Goal: Find specific page/section: Find specific page/section

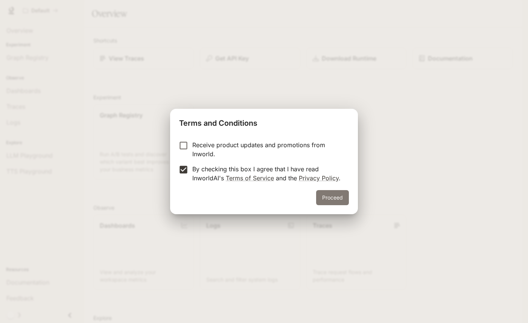
click at [329, 194] on button "Proceed" at bounding box center [332, 197] width 33 height 15
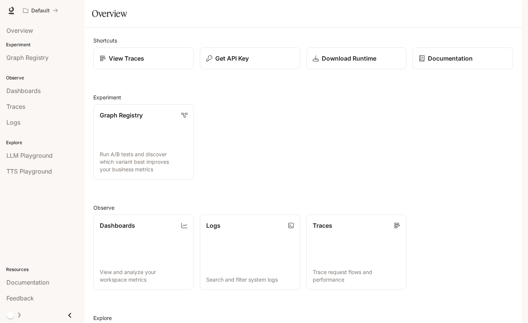
click at [506, 11] on button "button" at bounding box center [511, 10] width 15 height 15
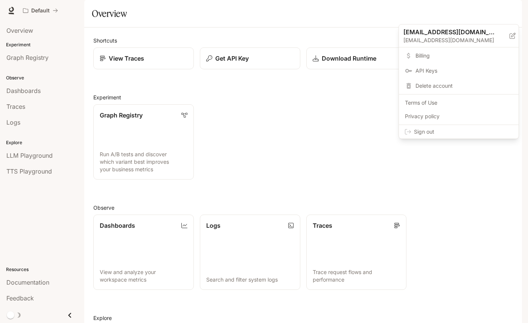
click at [342, 45] on div at bounding box center [264, 161] width 528 height 323
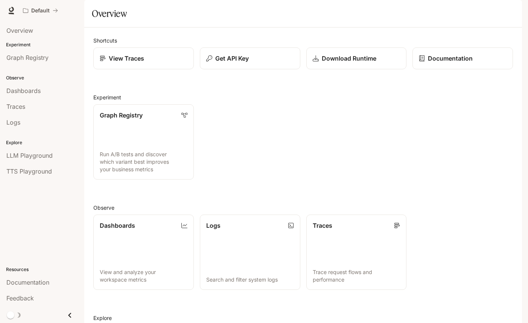
click at [140, 69] on link "View Traces" at bounding box center [143, 58] width 100 height 22
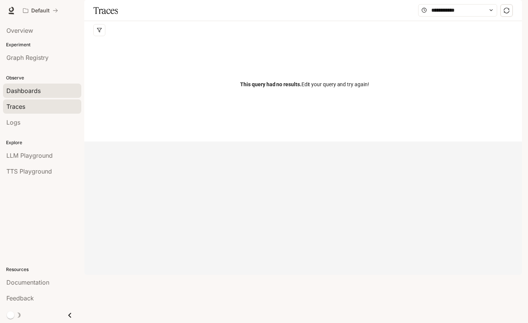
click at [32, 94] on span "Dashboards" at bounding box center [23, 90] width 34 height 9
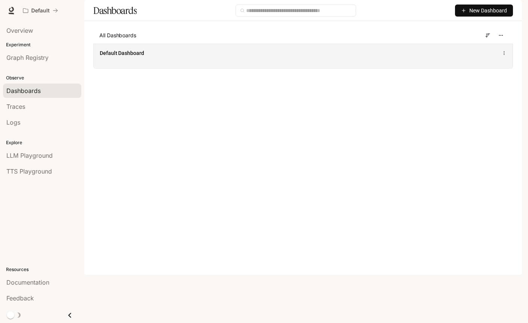
click at [157, 68] on div "Default Dashboard" at bounding box center [303, 56] width 419 height 24
